Goal: Navigation & Orientation: Understand site structure

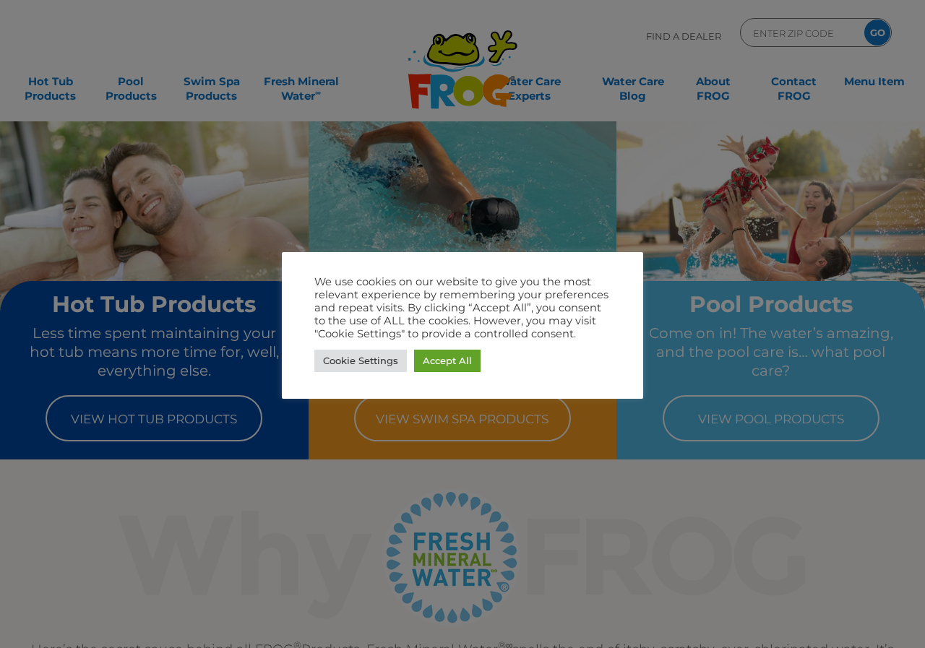
click at [457, 362] on link "Accept All" at bounding box center [447, 361] width 66 height 22
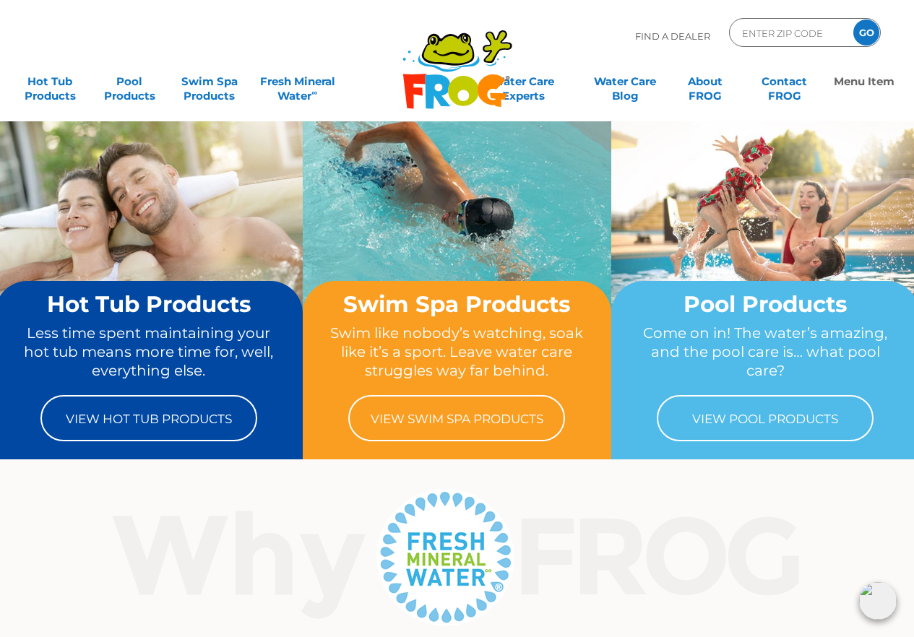
click at [862, 77] on link "Menu Item" at bounding box center [864, 81] width 71 height 29
click at [806, 90] on link "Contact FROG" at bounding box center [784, 81] width 71 height 29
click at [729, 90] on link "About FROG" at bounding box center [705, 81] width 71 height 29
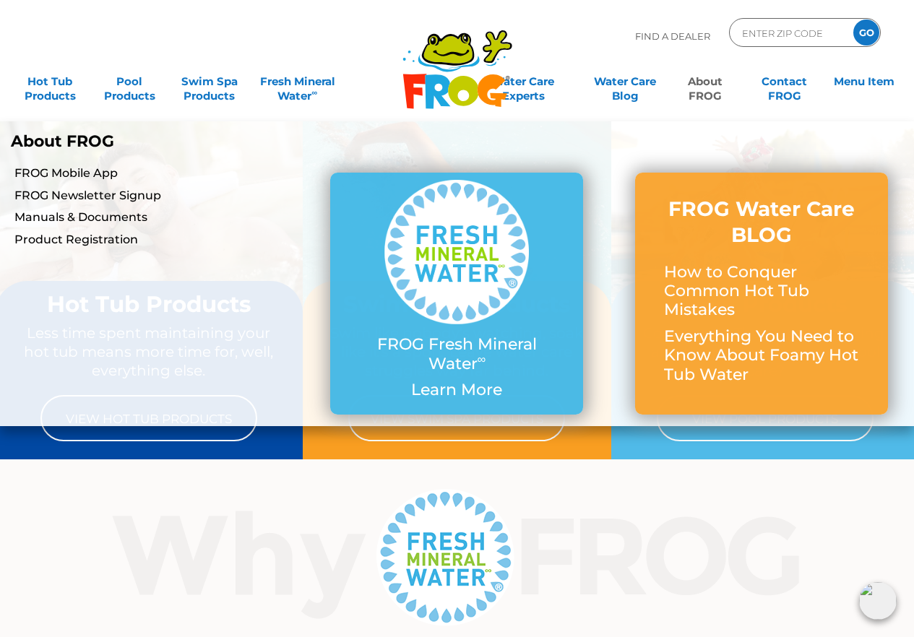
click at [661, 90] on ul "Hot Tub Products All Hot Tub Products All Hot Tub Products FROG @ease – SmartCh…" at bounding box center [456, 81] width 885 height 29
click at [705, 90] on link "About FROG" at bounding box center [705, 81] width 71 height 29
click at [630, 85] on link "Water Care Blog" at bounding box center [625, 81] width 71 height 29
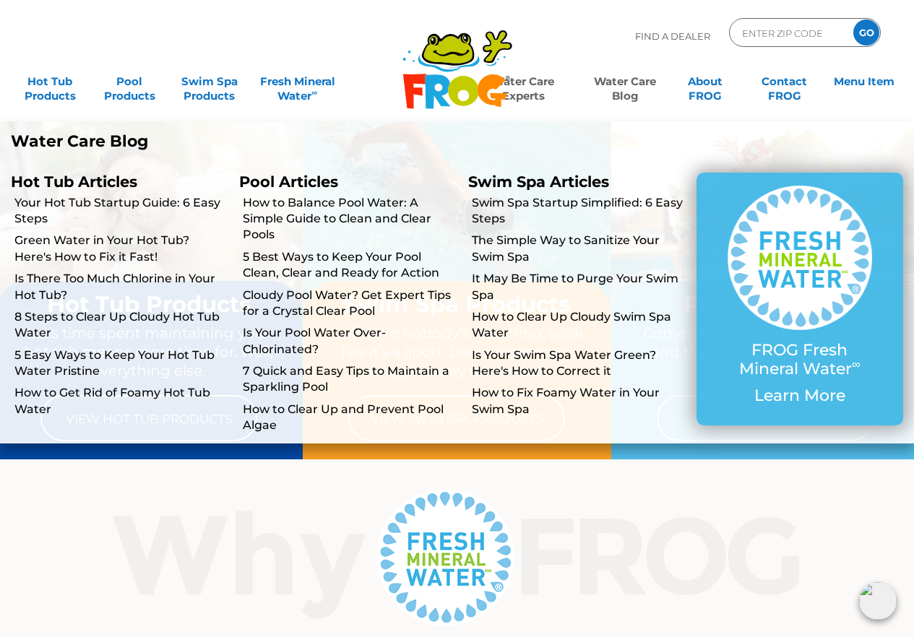
click at [567, 85] on link "Water Care Experts" at bounding box center [523, 81] width 115 height 29
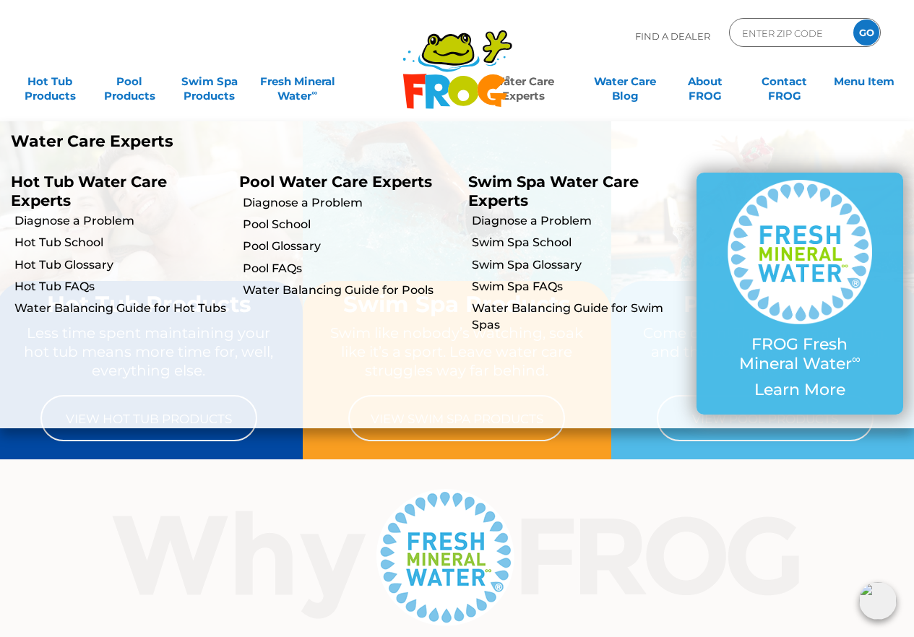
click at [545, 85] on link "Water Care Experts" at bounding box center [523, 81] width 115 height 29
click at [309, 84] on link "Fresh Mineral Water ∞" at bounding box center [298, 81] width 89 height 29
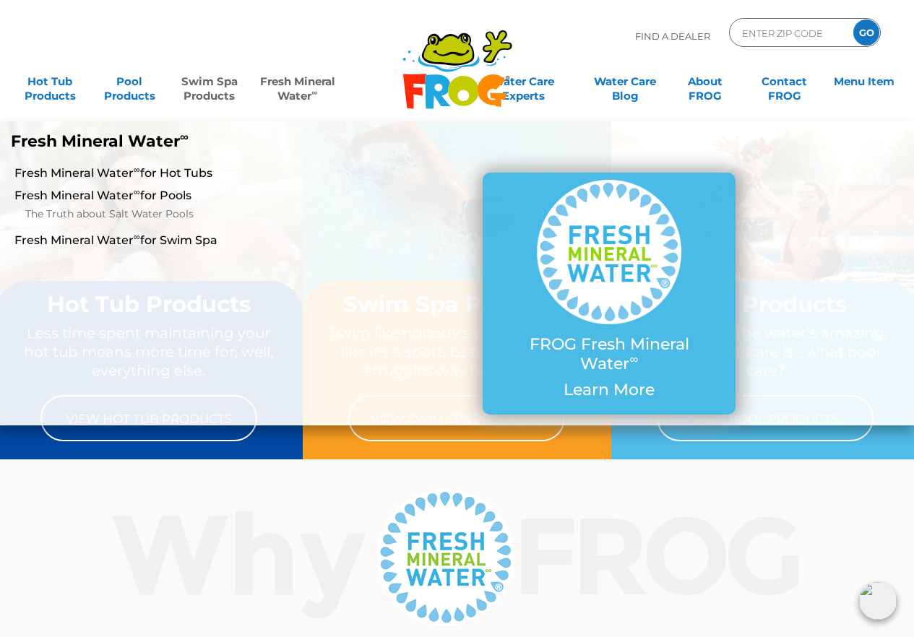
click at [212, 93] on link "Swim Spa Products" at bounding box center [209, 81] width 71 height 29
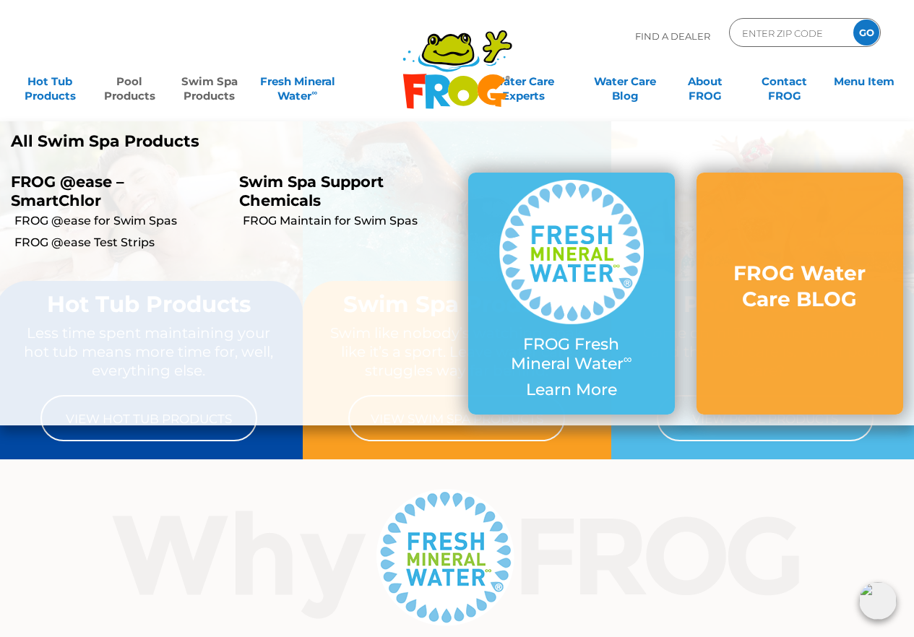
click at [147, 96] on link "Pool Products" at bounding box center [129, 81] width 71 height 29
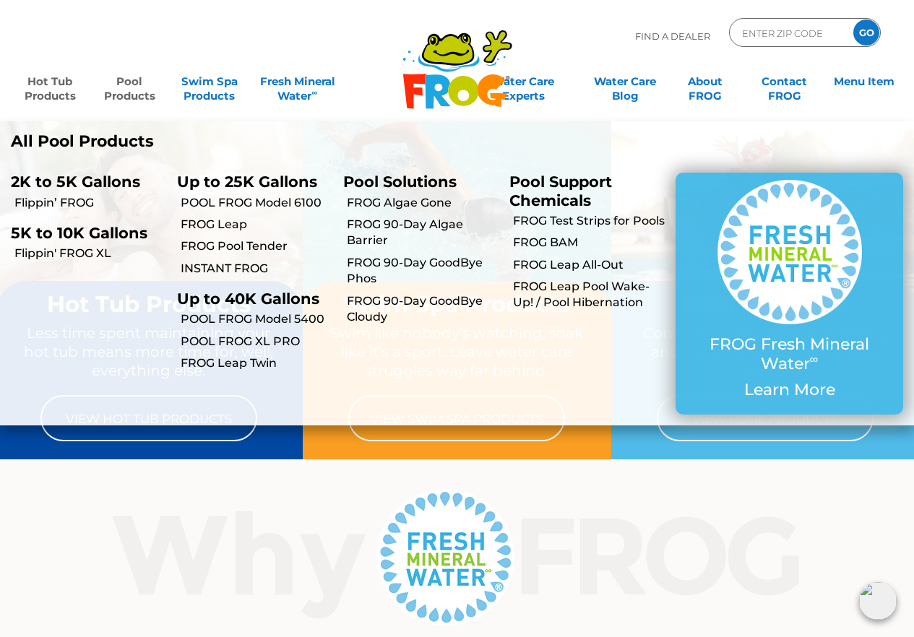
click at [49, 83] on link "Hot Tub Products" at bounding box center [49, 81] width 71 height 29
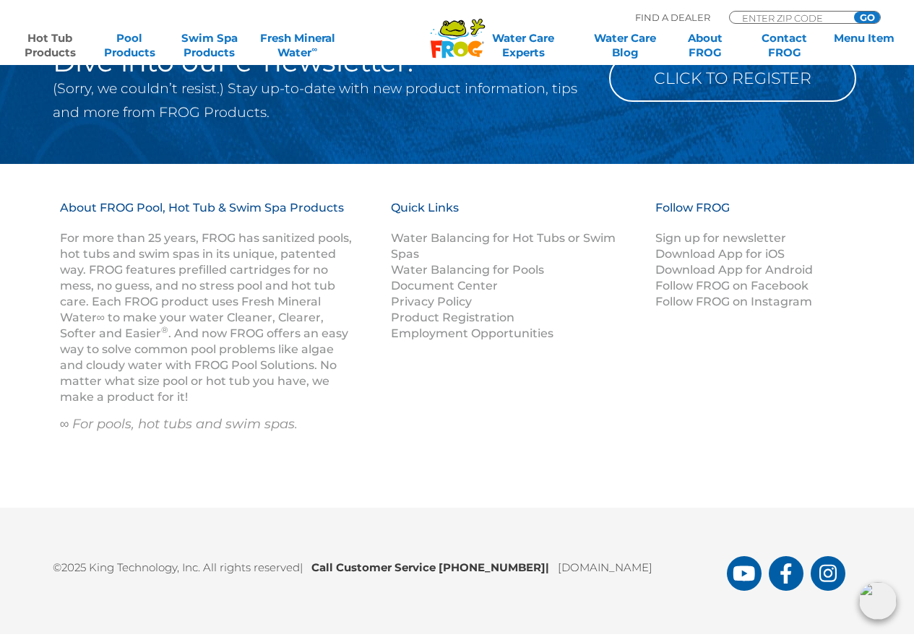
scroll to position [1831, 0]
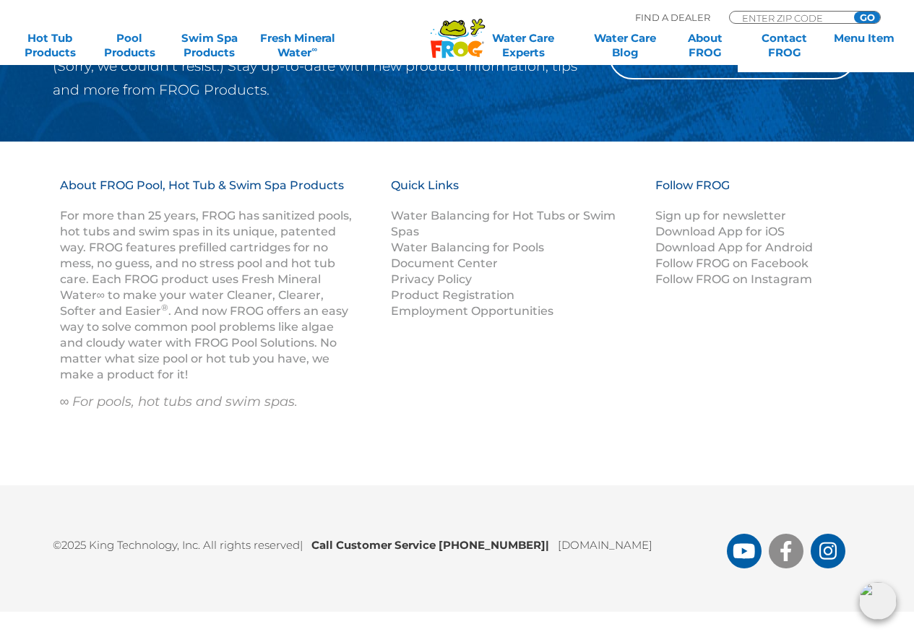
click at [786, 549] on icon "FROG Products Facebook Page" at bounding box center [786, 551] width 11 height 20
click at [434, 272] on link "Privacy Policy" at bounding box center [431, 279] width 81 height 14
click at [438, 278] on link "Privacy Policy" at bounding box center [431, 279] width 81 height 14
click at [450, 311] on link "Employment Opportunities" at bounding box center [472, 311] width 163 height 14
click at [391, 304] on link "Employment Opportunities" at bounding box center [472, 311] width 163 height 14
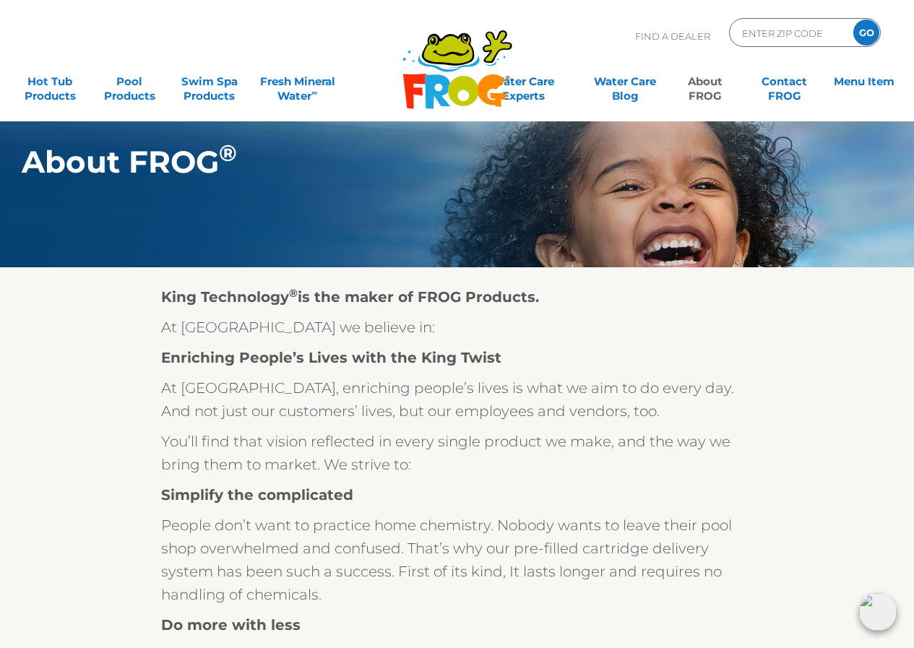
scroll to position [531, 0]
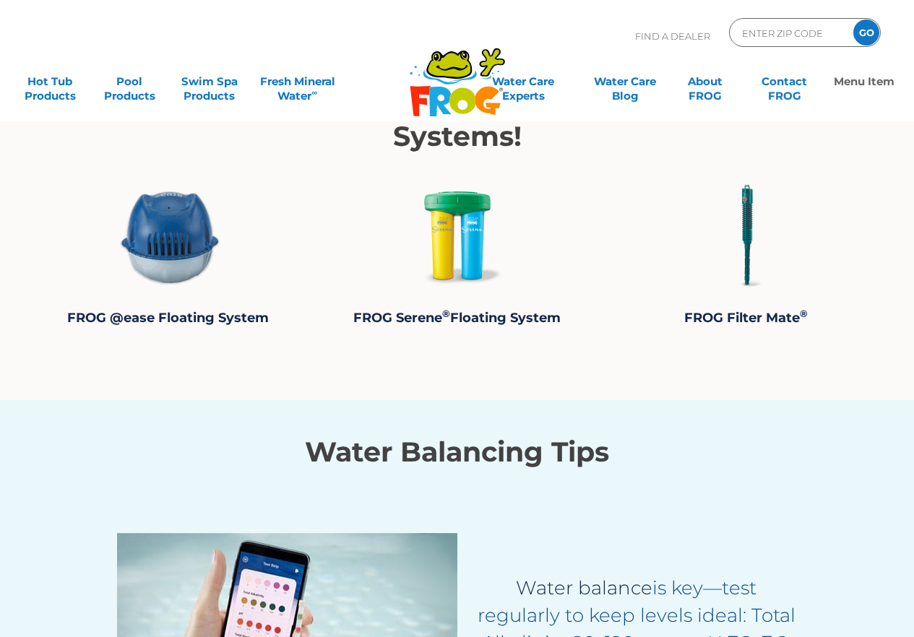
scroll to position [1383, 0]
